Goal: Information Seeking & Learning: Learn about a topic

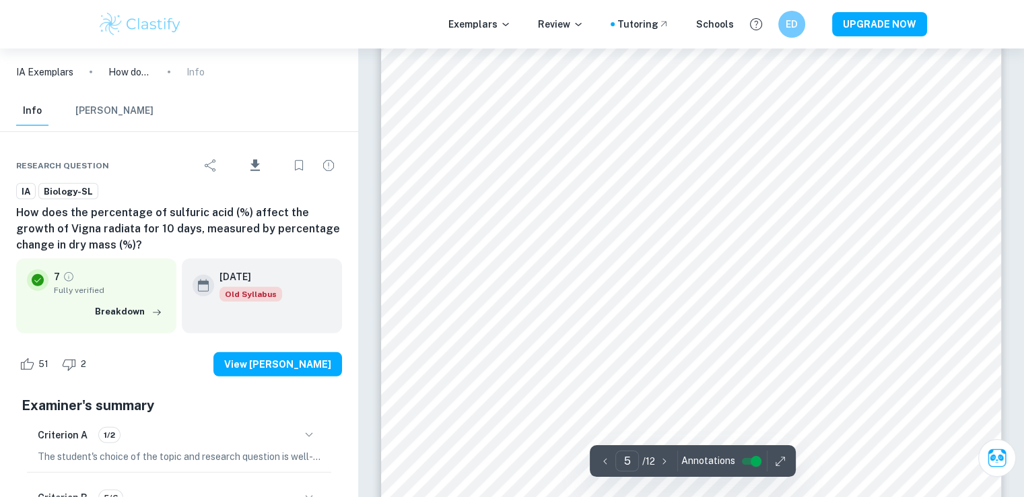
scroll to position [3857, 0]
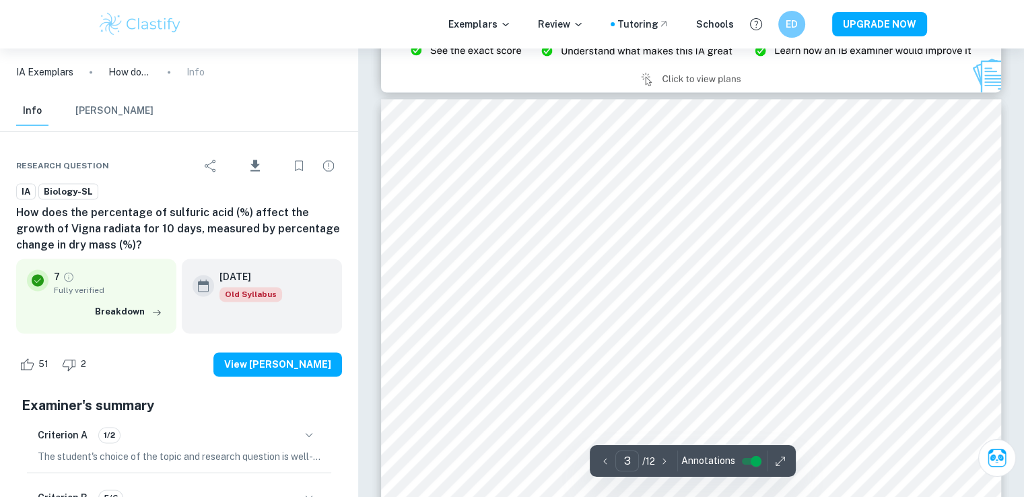
type input "2"
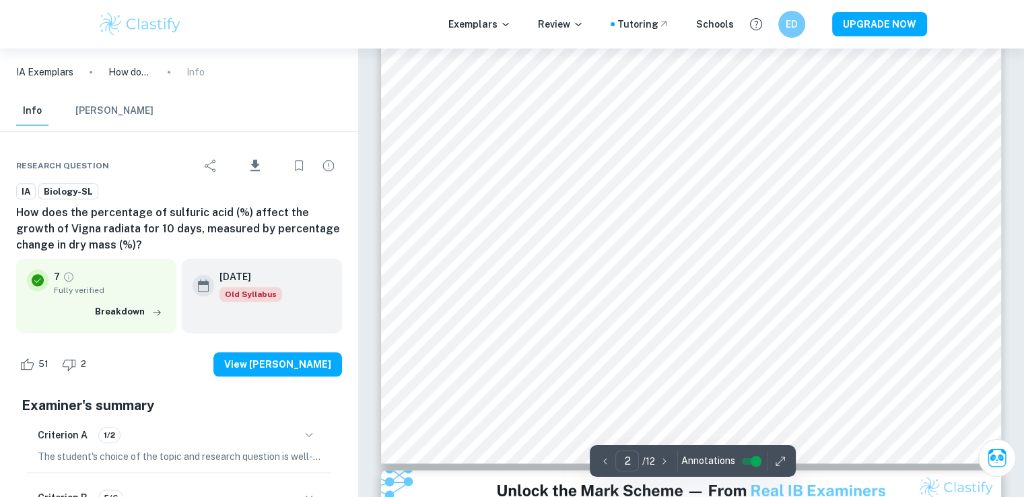
scroll to position [1454, 0]
